Goal: Task Accomplishment & Management: Complete application form

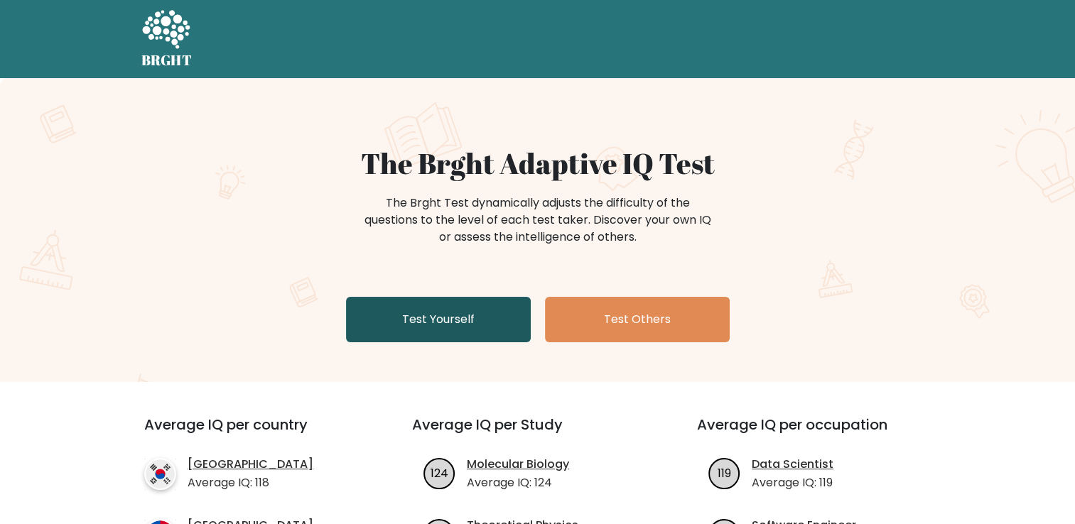
drag, startPoint x: 0, startPoint y: 0, endPoint x: 423, endPoint y: 325, distance: 533.0
click at [423, 325] on link "Test Yourself" at bounding box center [438, 319] width 185 height 45
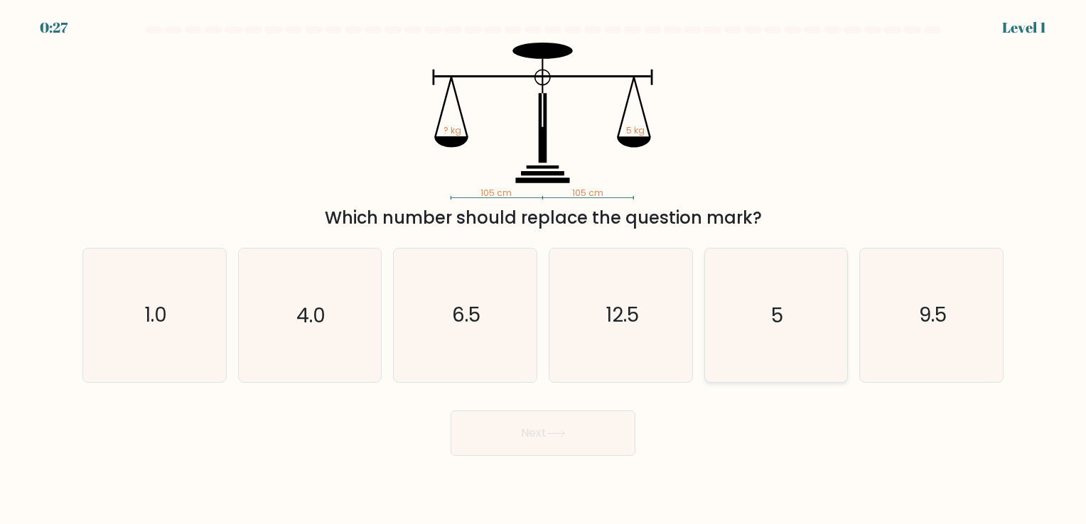
click at [766, 307] on icon "5" at bounding box center [775, 315] width 133 height 133
click at [544, 269] on input "e. 5" at bounding box center [543, 265] width 1 height 7
radio input "true"
click at [541, 436] on button "Next" at bounding box center [542, 433] width 185 height 45
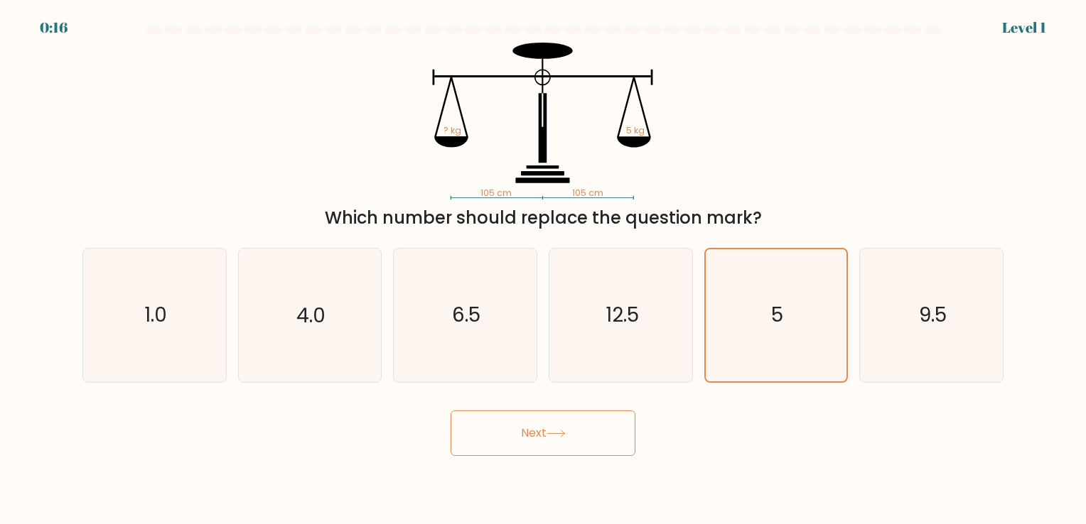
click at [541, 436] on button "Next" at bounding box center [542, 433] width 185 height 45
drag, startPoint x: 541, startPoint y: 436, endPoint x: 463, endPoint y: 422, distance: 78.6
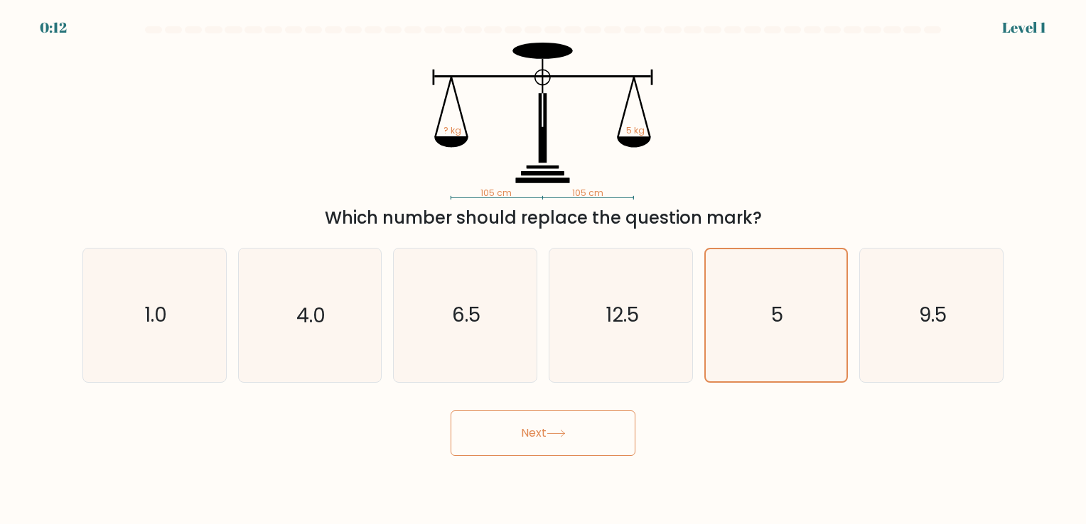
click at [463, 422] on button "Next" at bounding box center [542, 433] width 185 height 45
click at [516, 427] on button "Next" at bounding box center [542, 433] width 185 height 45
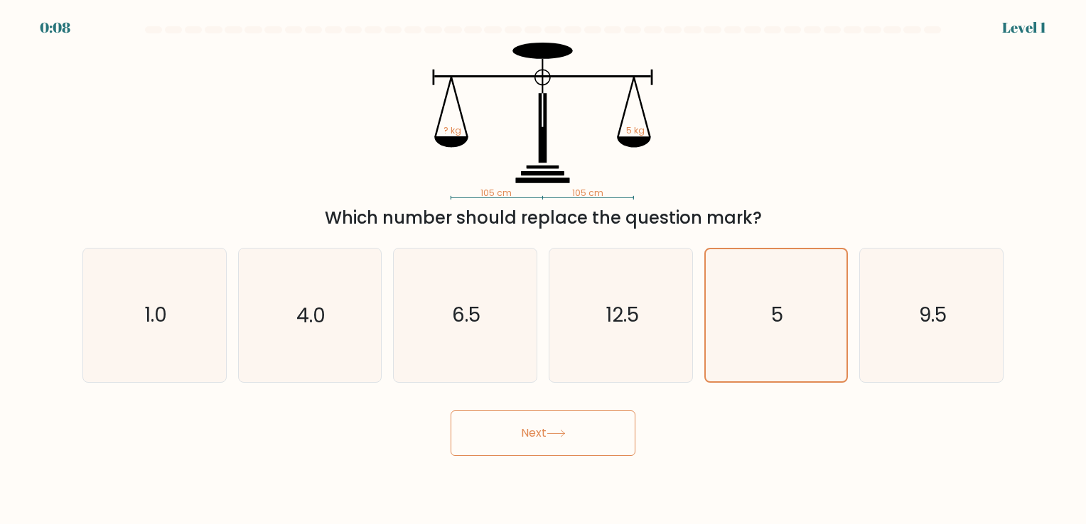
click at [516, 427] on button "Next" at bounding box center [542, 433] width 185 height 45
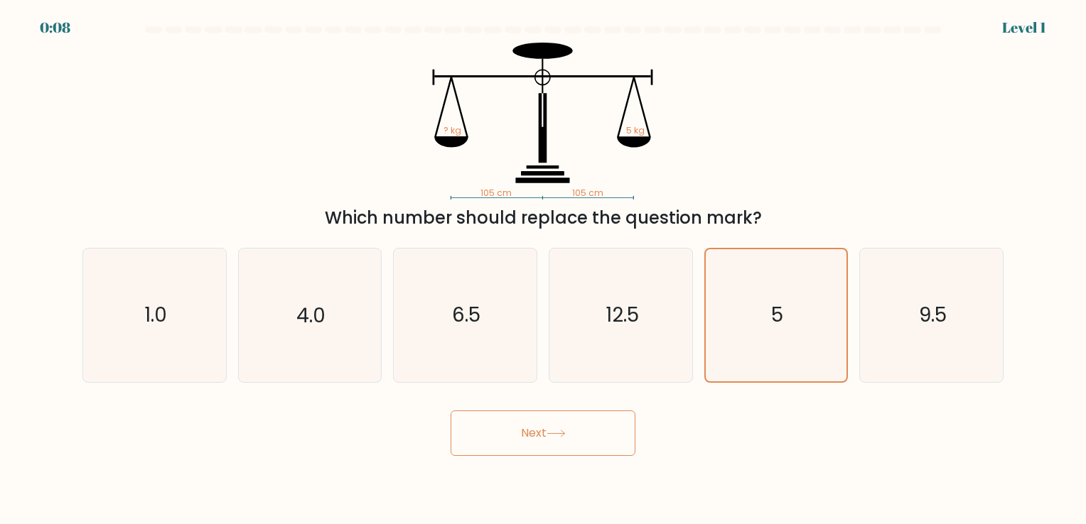
click at [516, 427] on button "Next" at bounding box center [542, 433] width 185 height 45
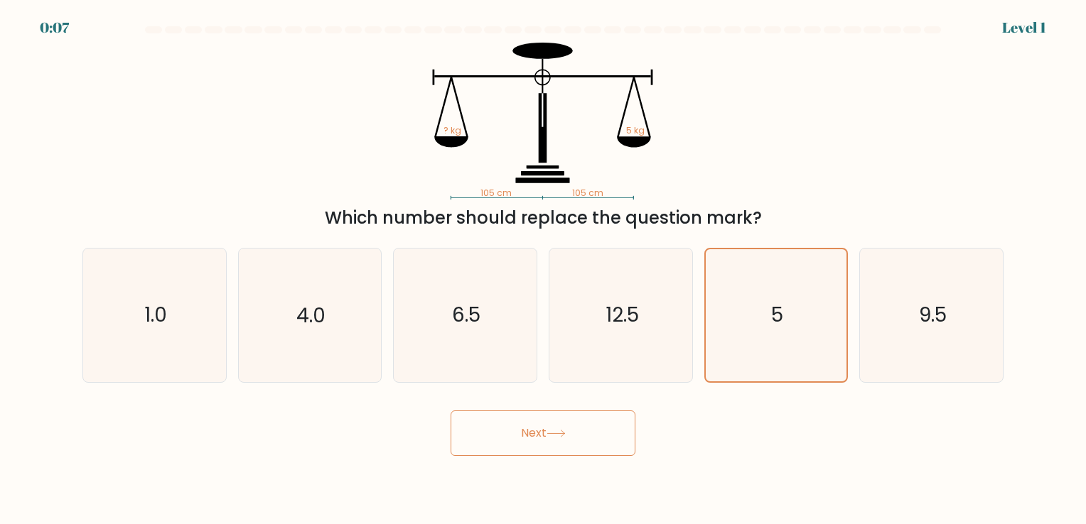
click at [516, 427] on button "Next" at bounding box center [542, 433] width 185 height 45
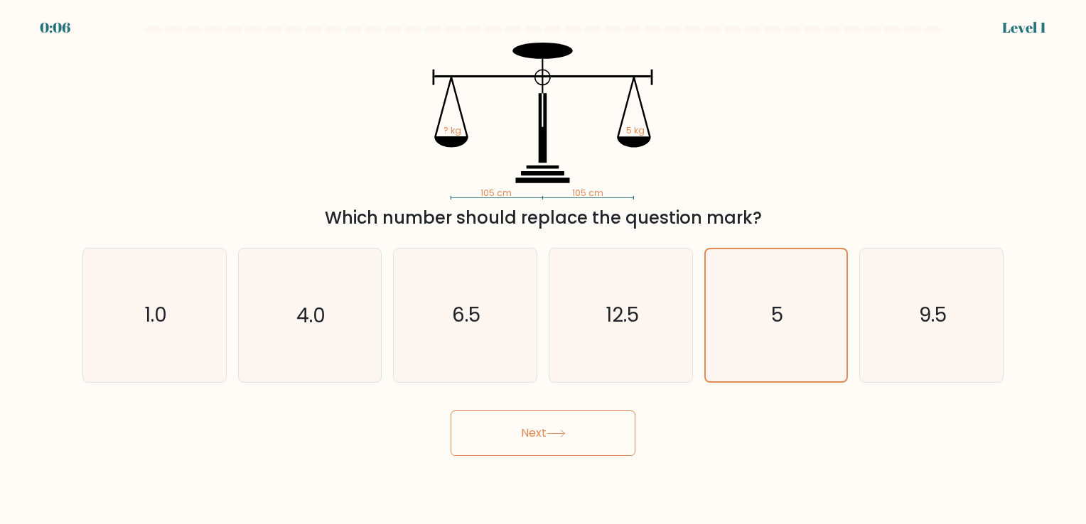
click at [516, 427] on button "Next" at bounding box center [542, 433] width 185 height 45
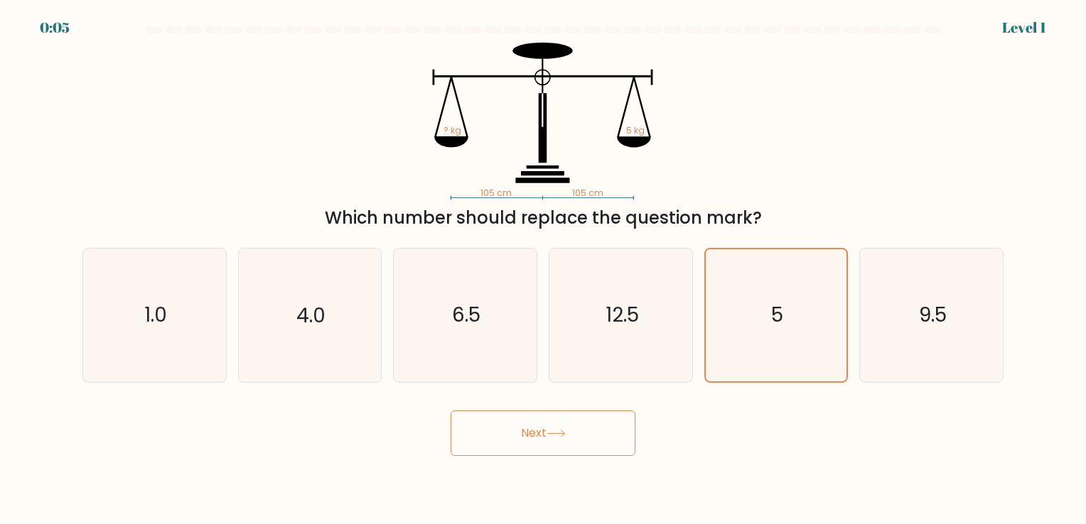
click at [516, 427] on button "Next" at bounding box center [542, 433] width 185 height 45
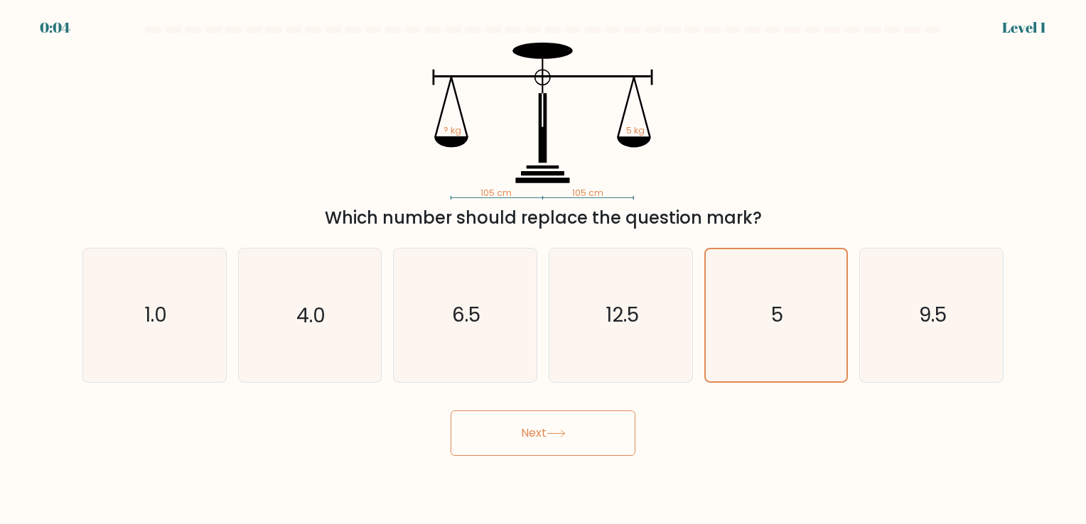
click at [516, 427] on button "Next" at bounding box center [542, 433] width 185 height 45
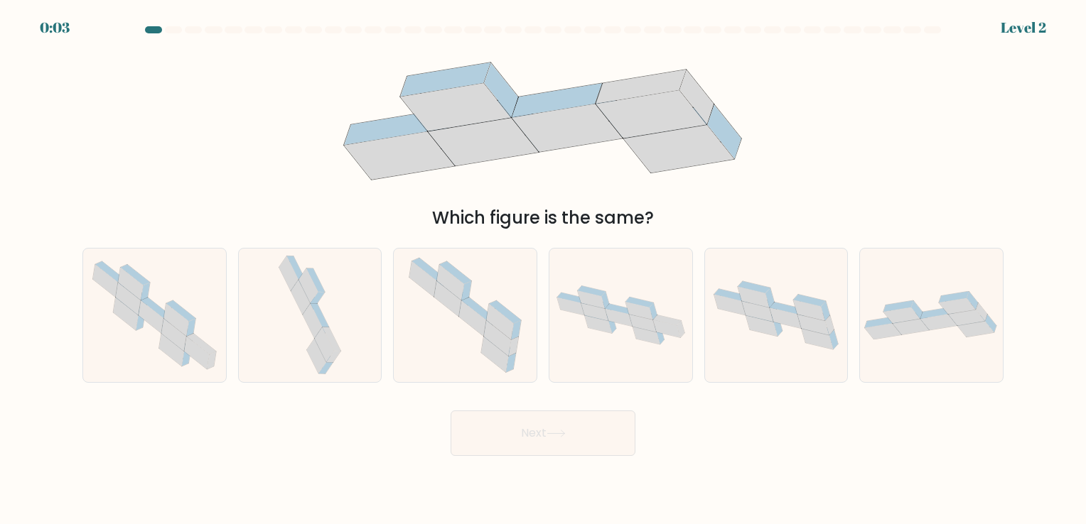
click at [516, 427] on button "Next" at bounding box center [542, 433] width 185 height 45
click at [332, 422] on div "Next" at bounding box center [543, 428] width 938 height 56
click at [310, 306] on icon at bounding box center [312, 321] width 19 height 35
click at [543, 269] on input "b." at bounding box center [543, 265] width 1 height 7
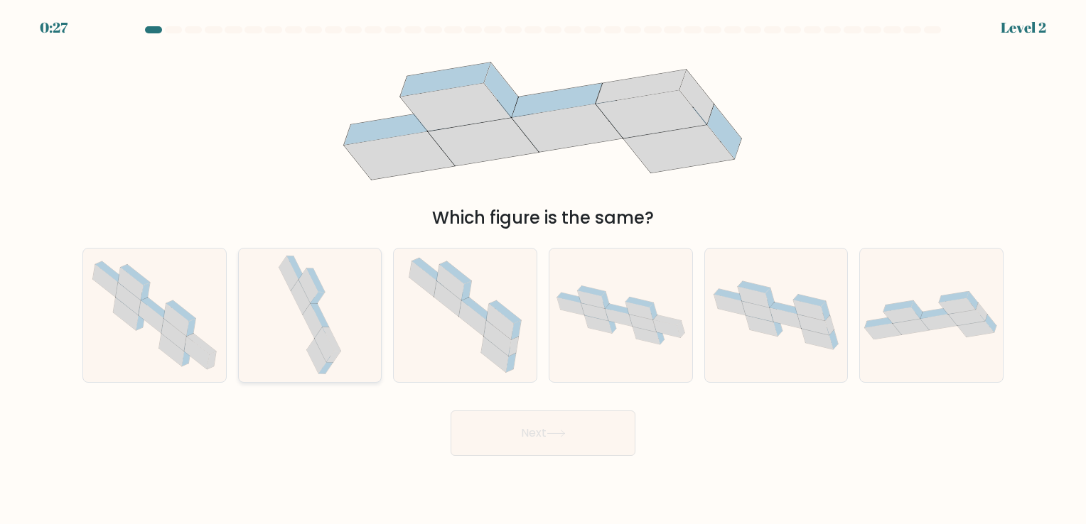
radio input "true"
click at [548, 441] on button "Next" at bounding box center [542, 433] width 185 height 45
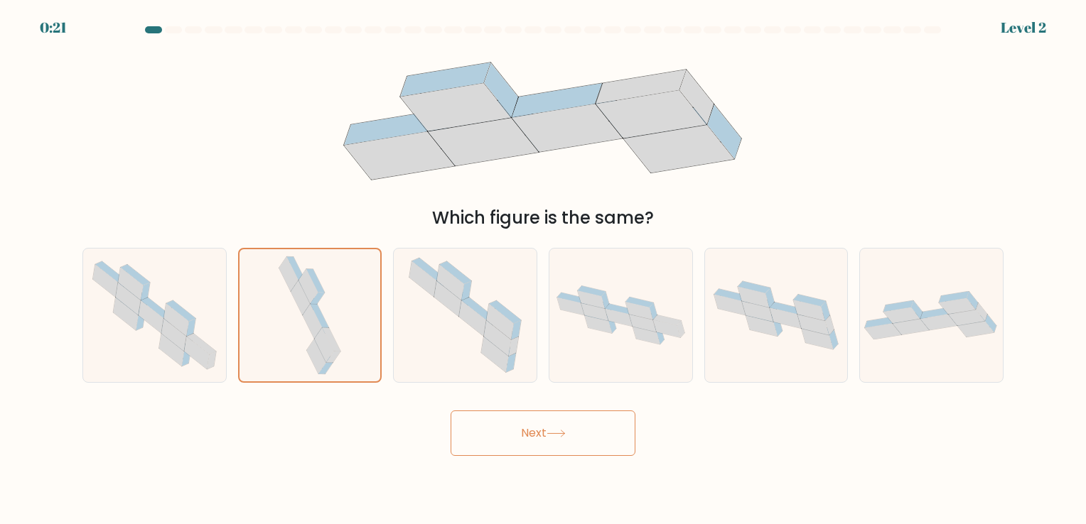
click at [548, 441] on button "Next" at bounding box center [542, 433] width 185 height 45
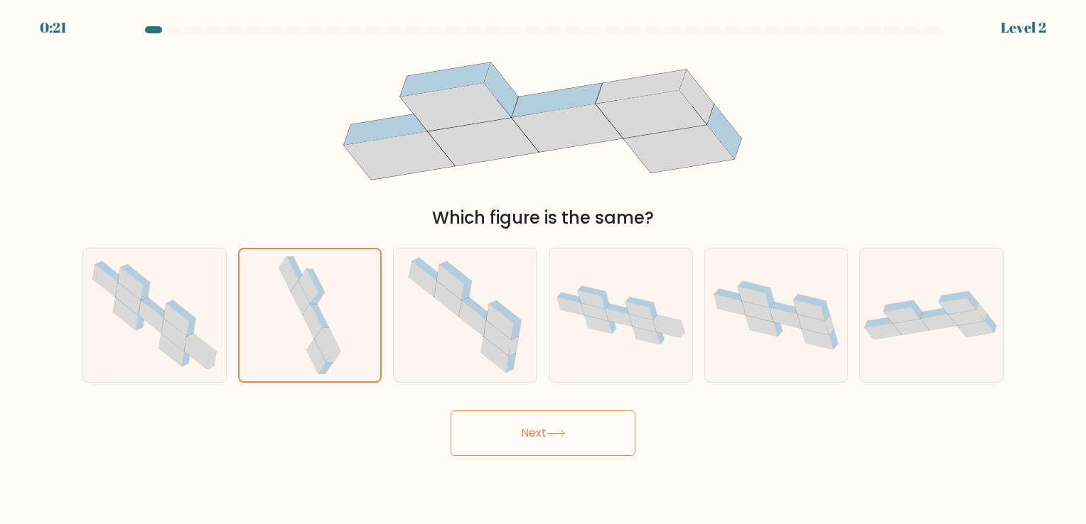
click at [548, 441] on button "Next" at bounding box center [542, 433] width 185 height 45
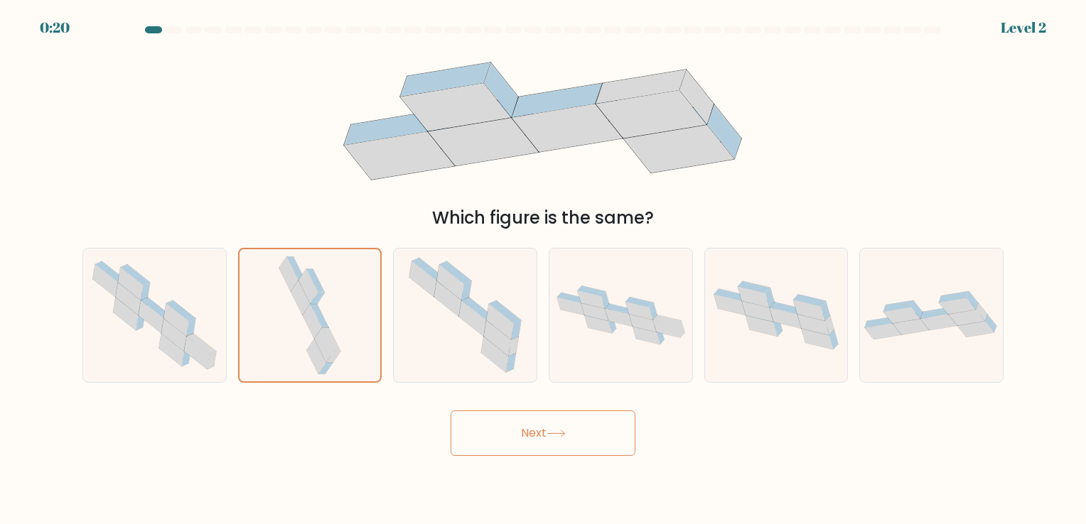
click at [548, 441] on button "Next" at bounding box center [542, 433] width 185 height 45
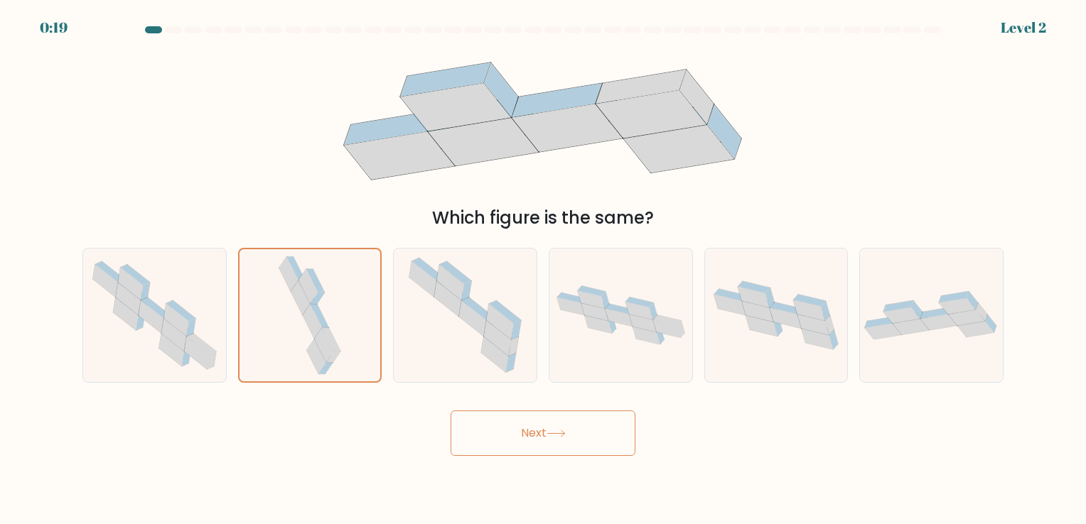
click at [548, 441] on button "Next" at bounding box center [542, 433] width 185 height 45
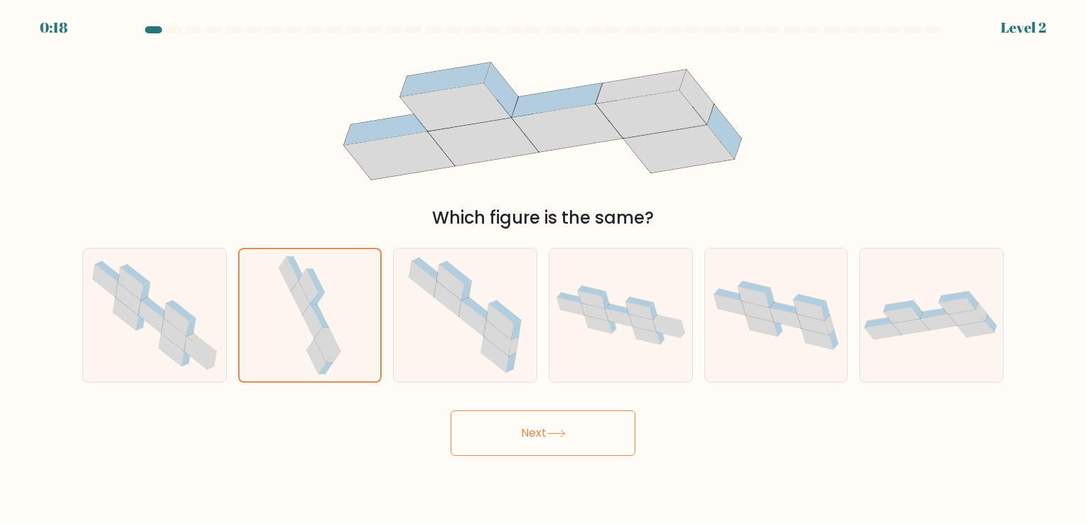
click at [548, 441] on button "Next" at bounding box center [542, 433] width 185 height 45
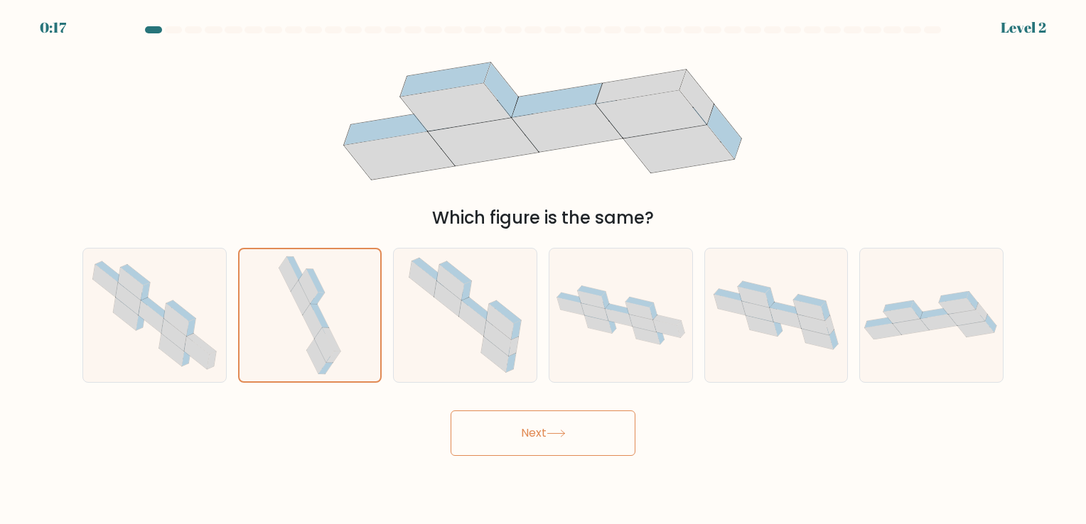
click at [548, 441] on button "Next" at bounding box center [542, 433] width 185 height 45
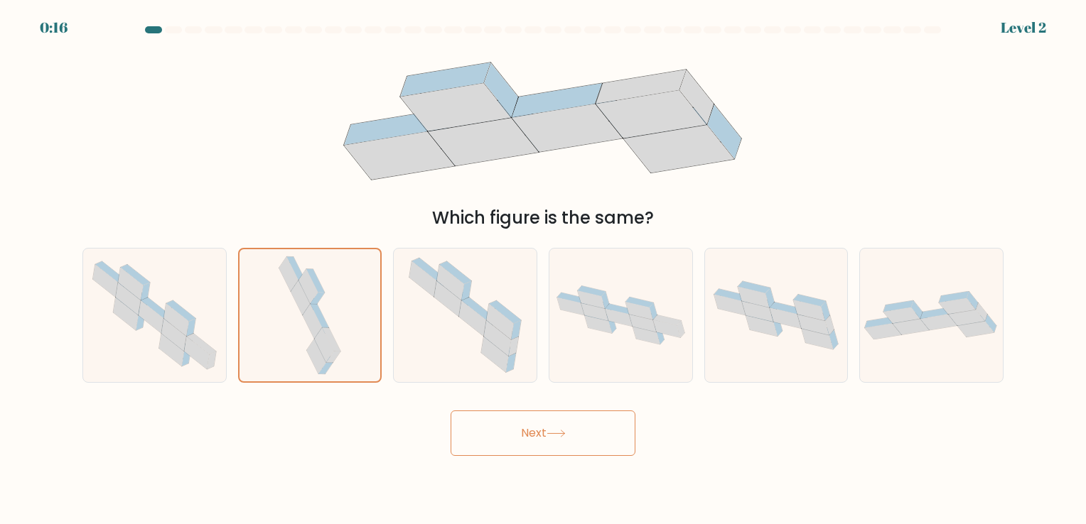
click at [548, 441] on button "Next" at bounding box center [542, 433] width 185 height 45
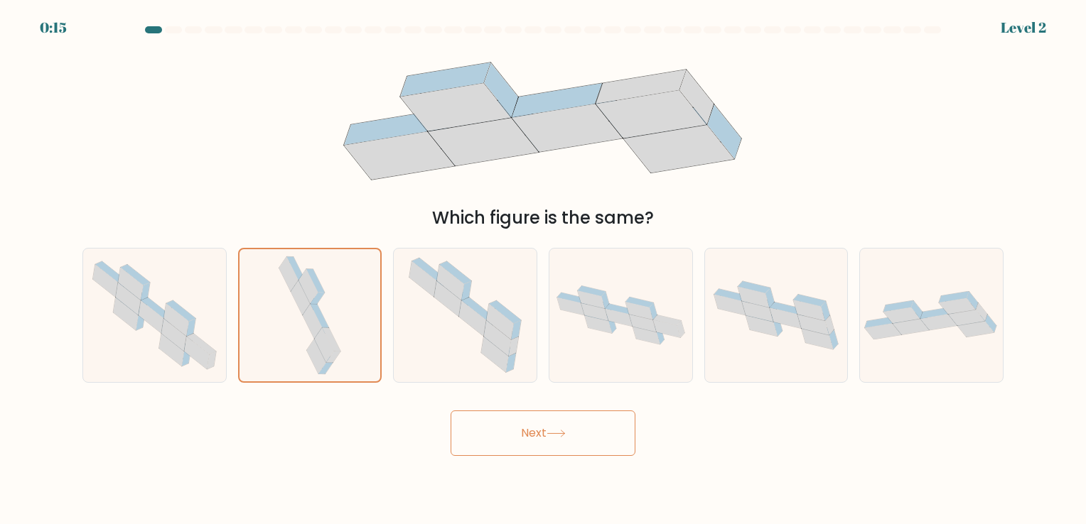
click at [548, 441] on button "Next" at bounding box center [542, 433] width 185 height 45
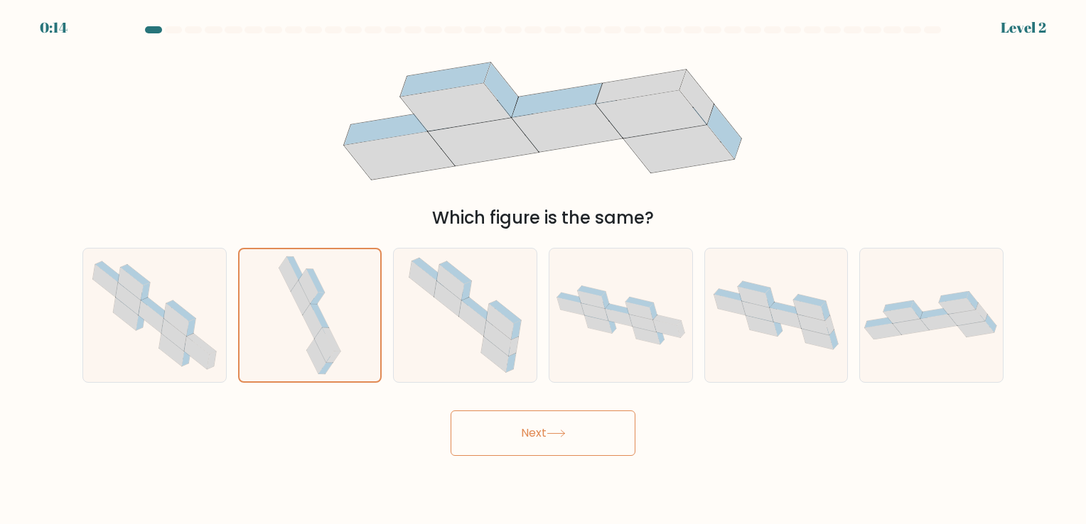
click at [548, 441] on button "Next" at bounding box center [542, 433] width 185 height 45
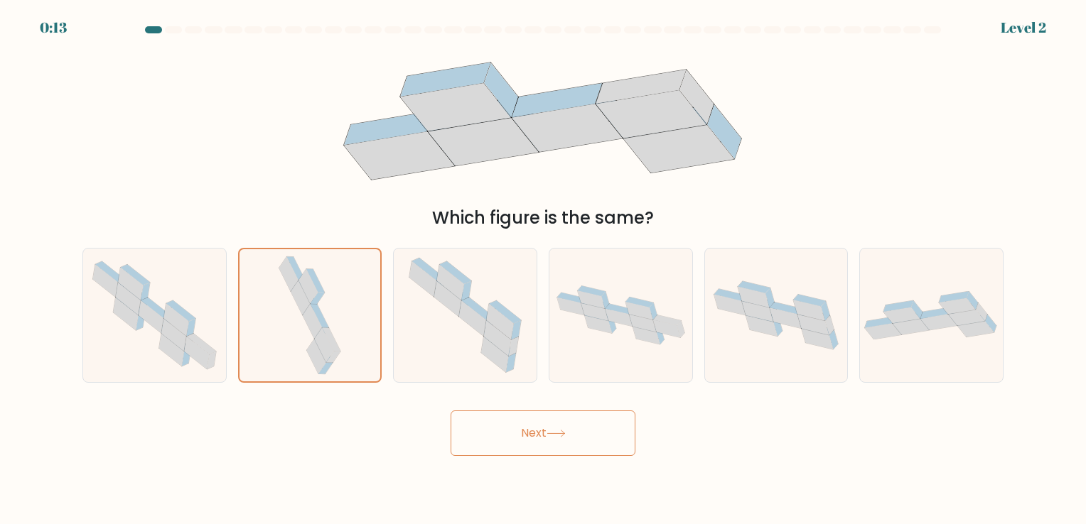
click at [548, 441] on button "Next" at bounding box center [542, 433] width 185 height 45
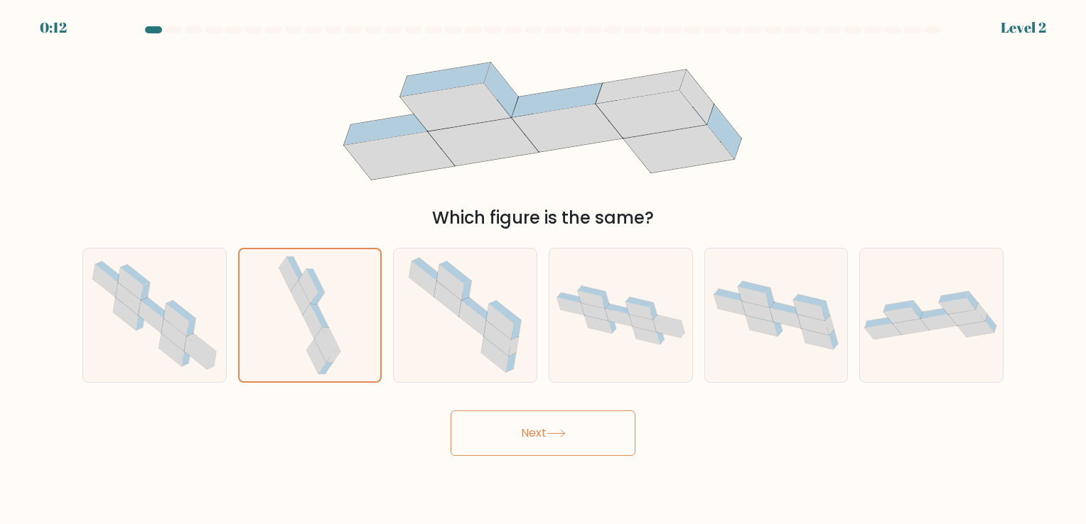
click at [548, 441] on button "Next" at bounding box center [542, 433] width 185 height 45
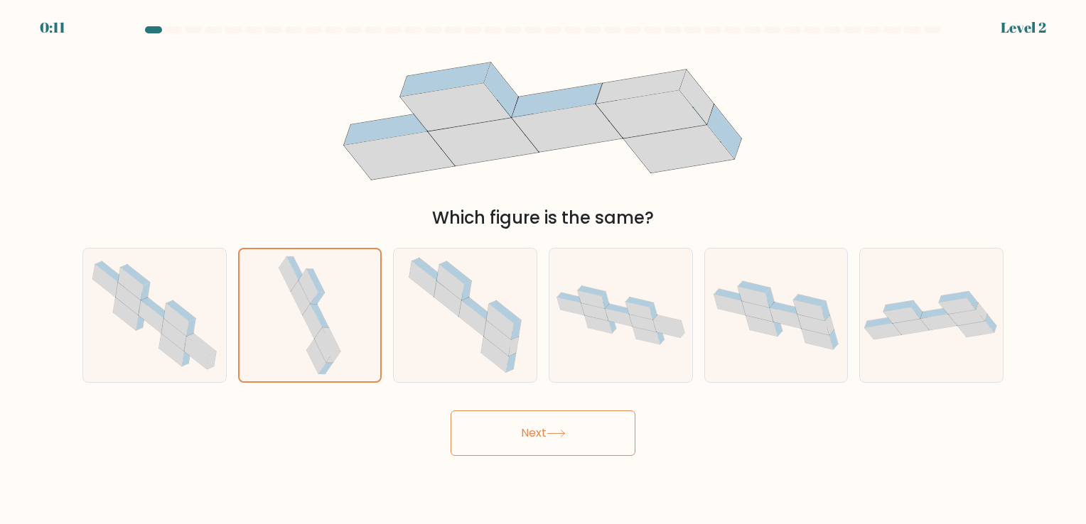
click at [548, 441] on button "Next" at bounding box center [542, 433] width 185 height 45
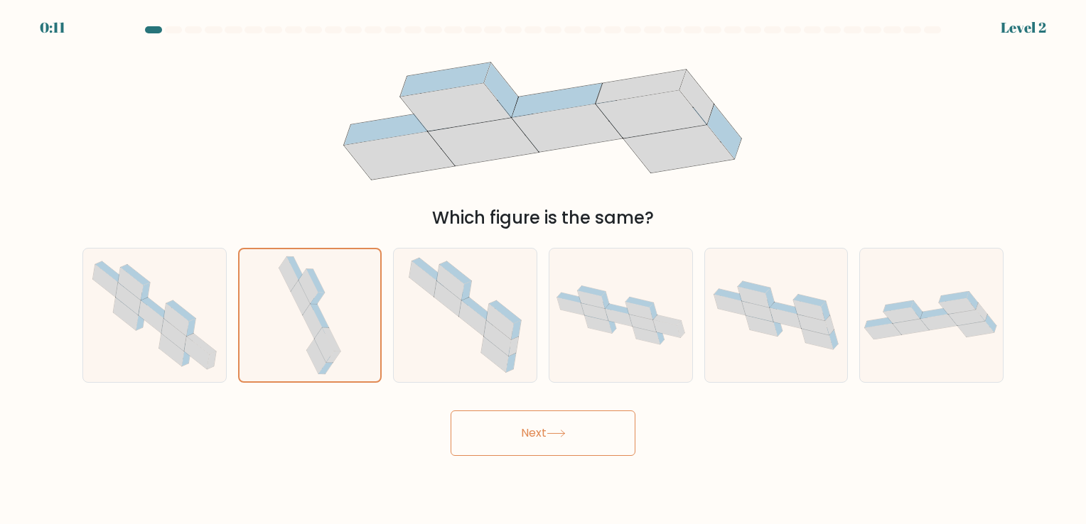
click at [548, 441] on button "Next" at bounding box center [542, 433] width 185 height 45
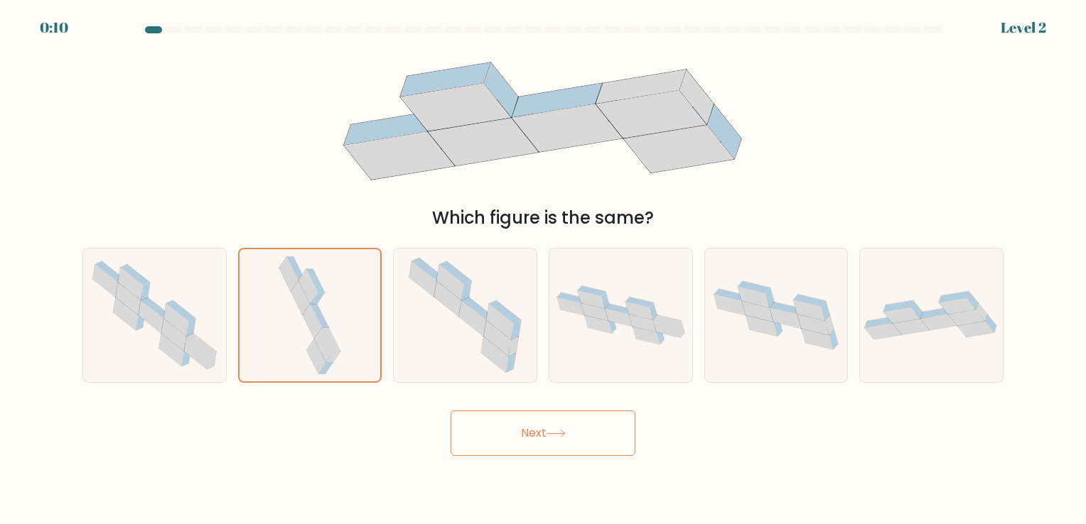
click at [548, 441] on button "Next" at bounding box center [542, 433] width 185 height 45
drag, startPoint x: 548, startPoint y: 441, endPoint x: 525, endPoint y: 442, distance: 23.5
click at [525, 442] on button "Next" at bounding box center [542, 433] width 185 height 45
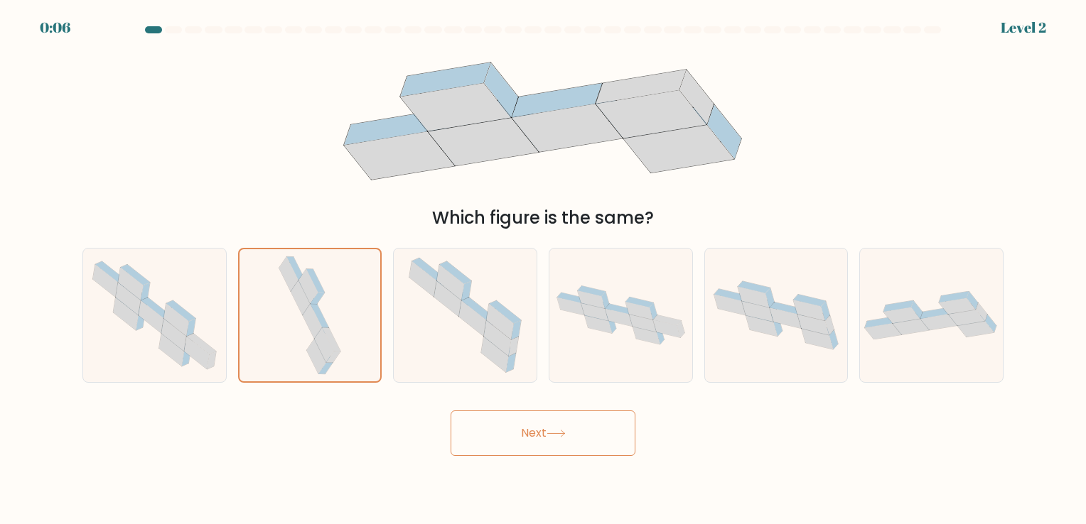
click at [526, 440] on button "Next" at bounding box center [542, 433] width 185 height 45
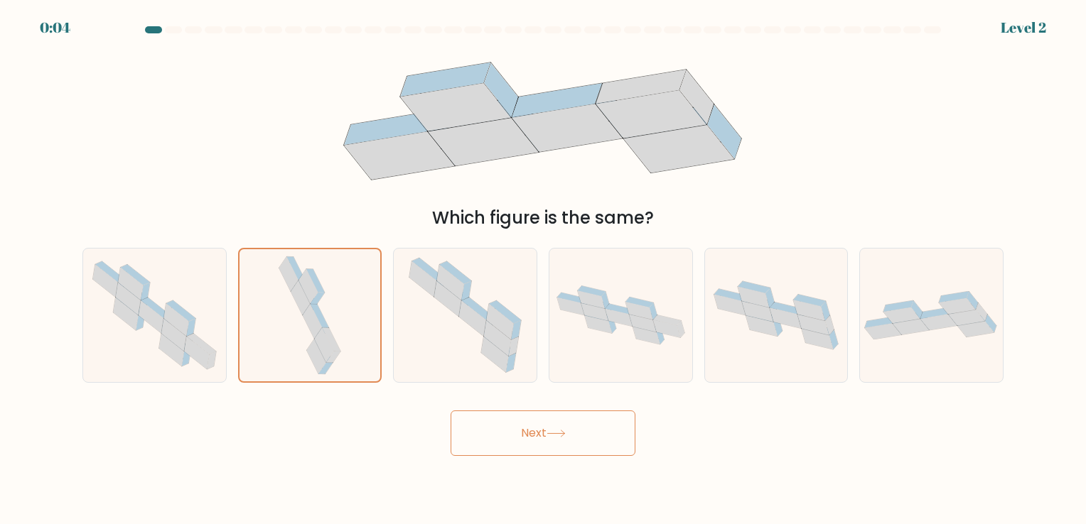
click at [526, 440] on button "Next" at bounding box center [542, 433] width 185 height 45
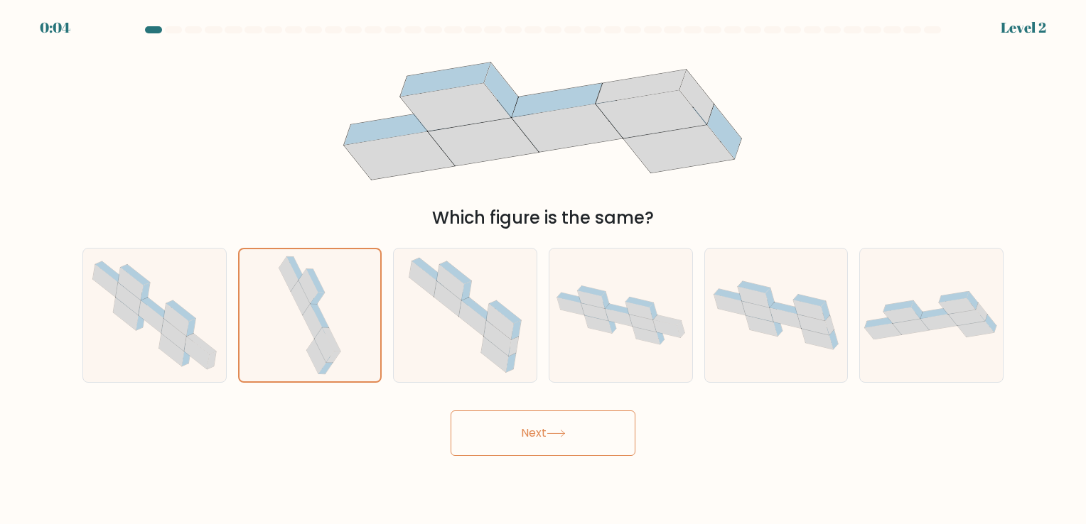
click at [526, 440] on button "Next" at bounding box center [542, 433] width 185 height 45
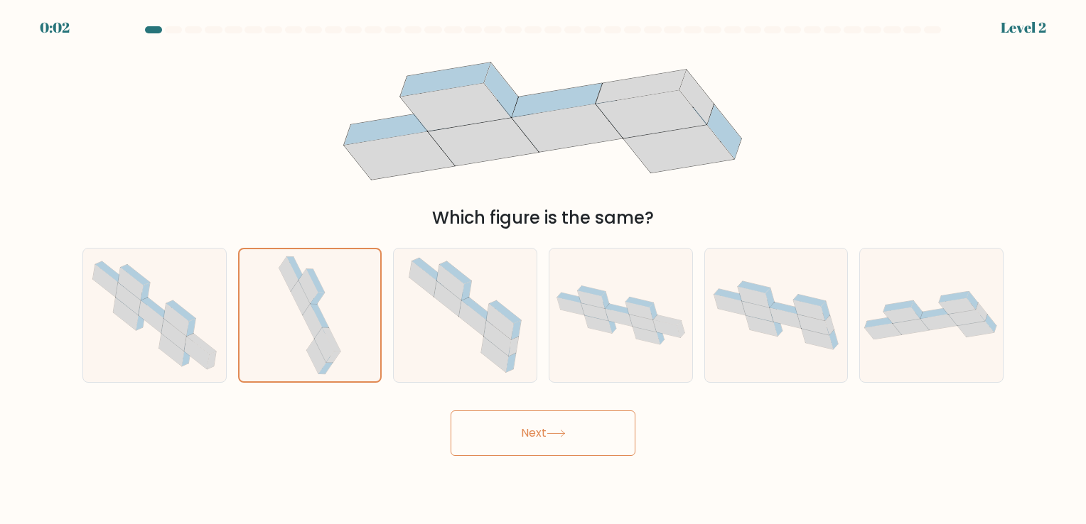
click at [526, 440] on button "Next" at bounding box center [542, 433] width 185 height 45
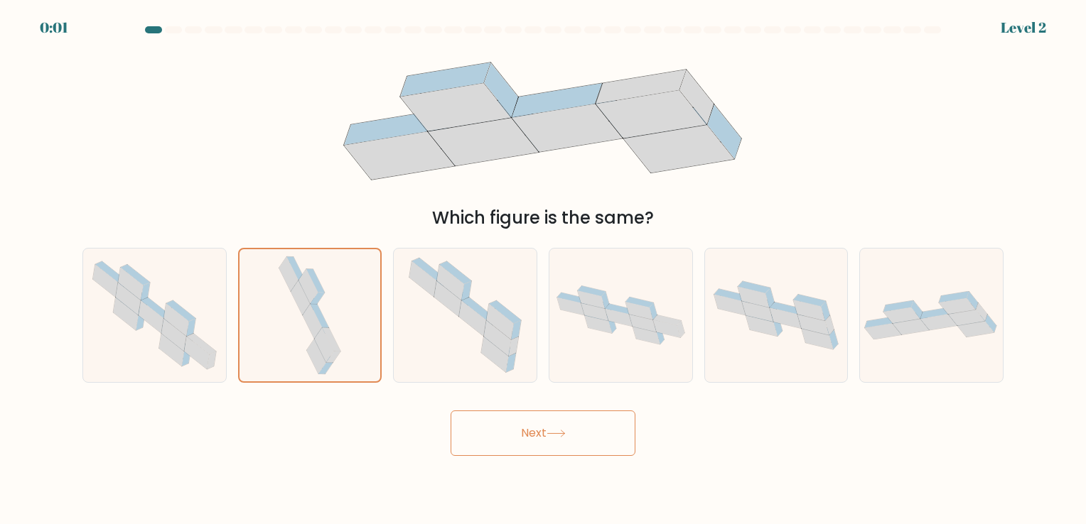
click at [526, 440] on button "Next" at bounding box center [542, 433] width 185 height 45
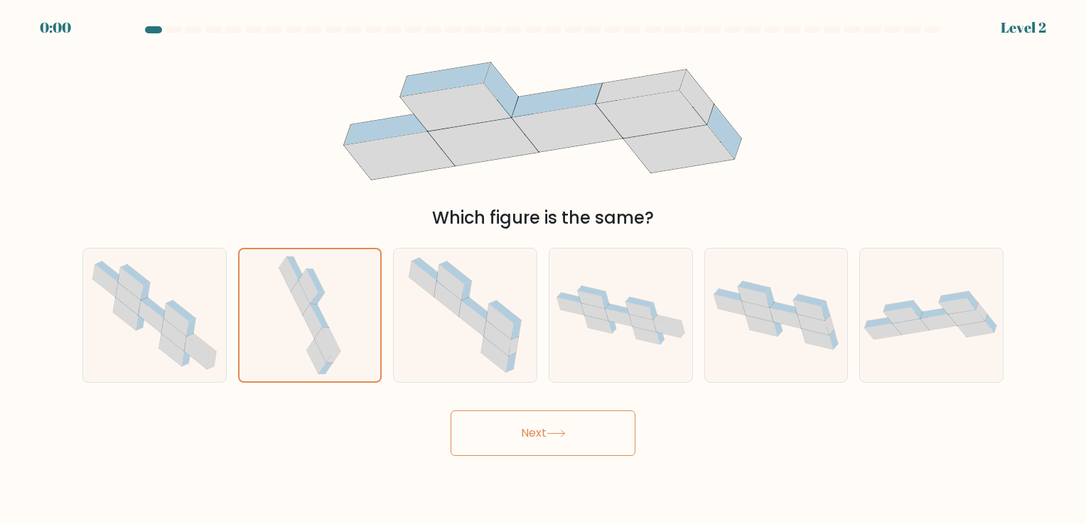
click at [526, 440] on button "Next" at bounding box center [542, 433] width 185 height 45
click at [526, 440] on div "Next" at bounding box center [543, 428] width 938 height 56
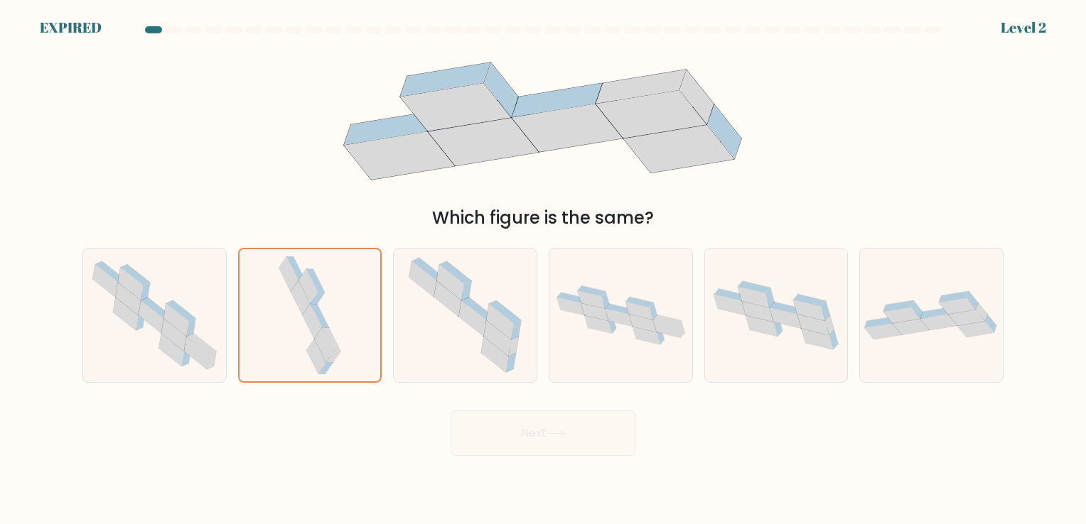
click at [526, 440] on div "Next" at bounding box center [543, 428] width 938 height 56
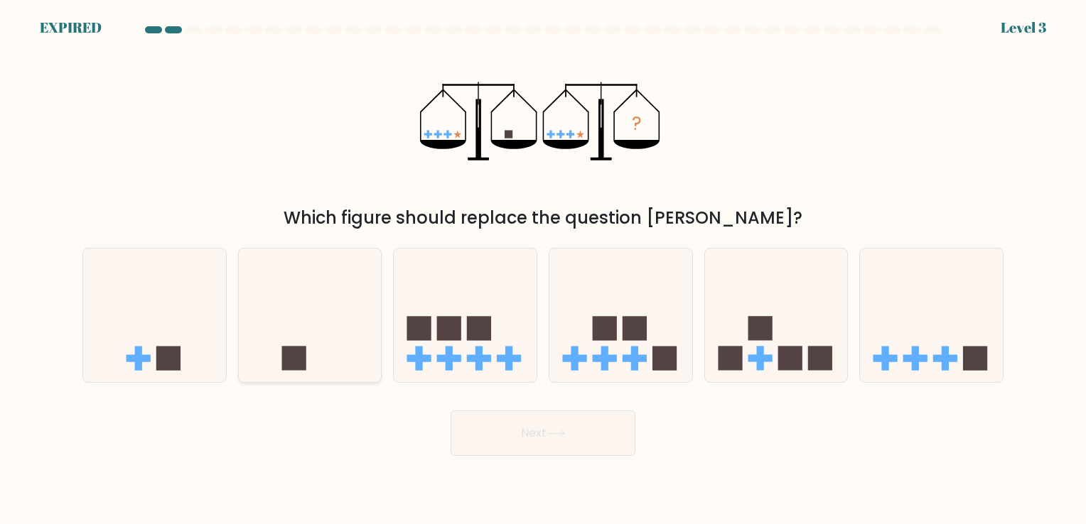
click at [293, 337] on icon at bounding box center [310, 315] width 143 height 118
click at [543, 269] on input "b." at bounding box center [543, 265] width 1 height 7
radio input "true"
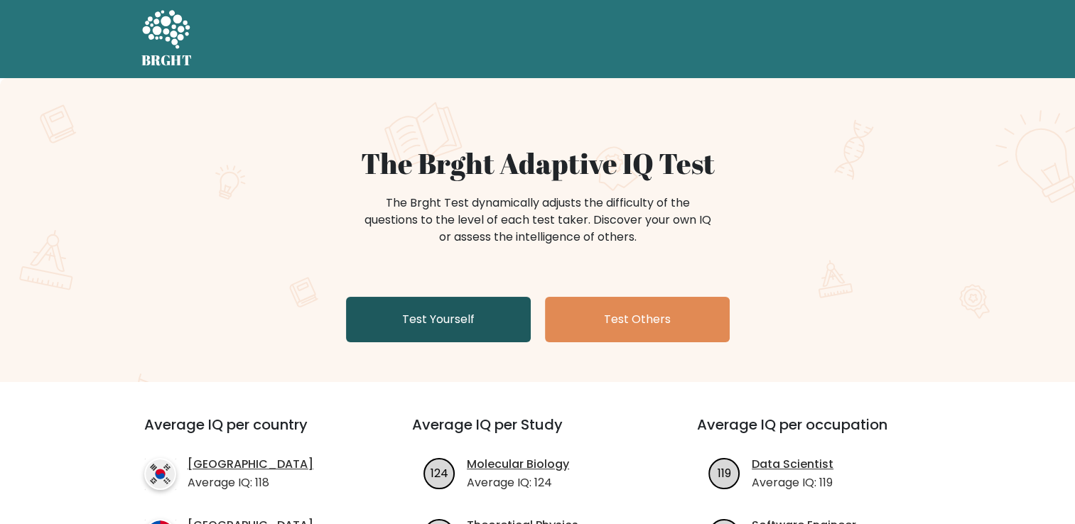
click at [406, 330] on link "Test Yourself" at bounding box center [438, 319] width 185 height 45
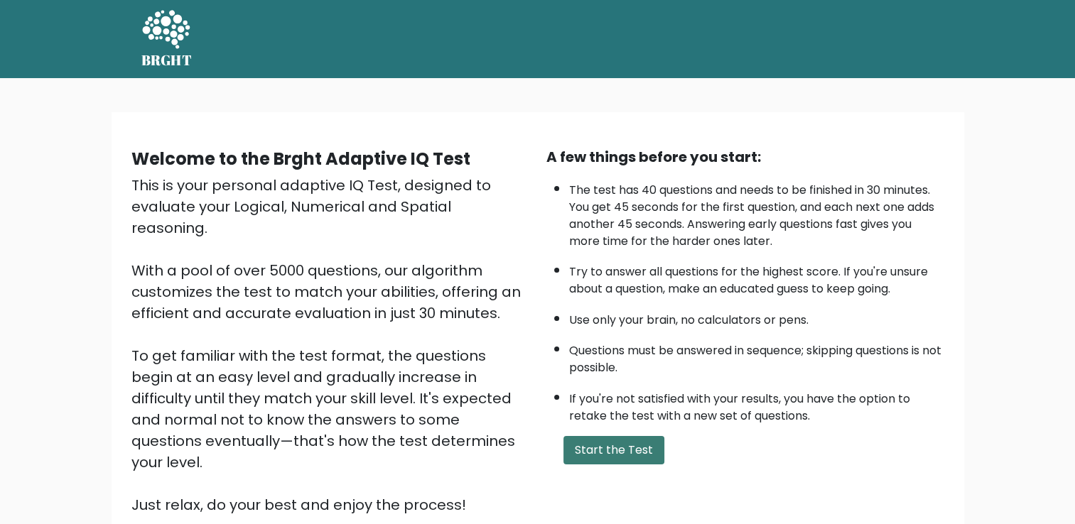
click at [593, 439] on button "Start the Test" at bounding box center [613, 450] width 101 height 28
